Goal: Go to known website: Access a specific website the user already knows

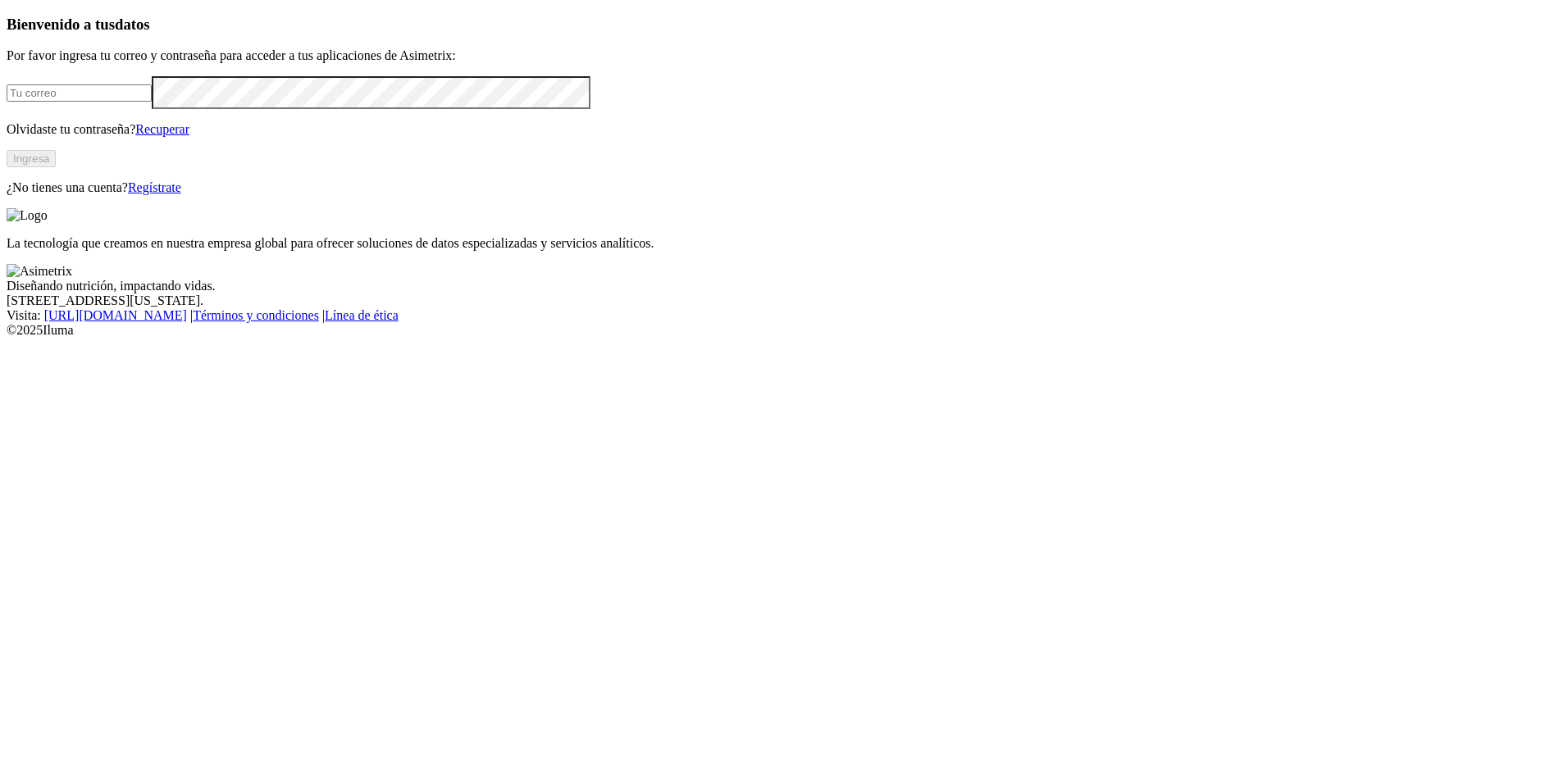
type input "[EMAIL_ADDRESS][DOMAIN_NAME]"
click at [56, 168] on button "Ingresa" at bounding box center [31, 158] width 50 height 17
